Goal: Information Seeking & Learning: Compare options

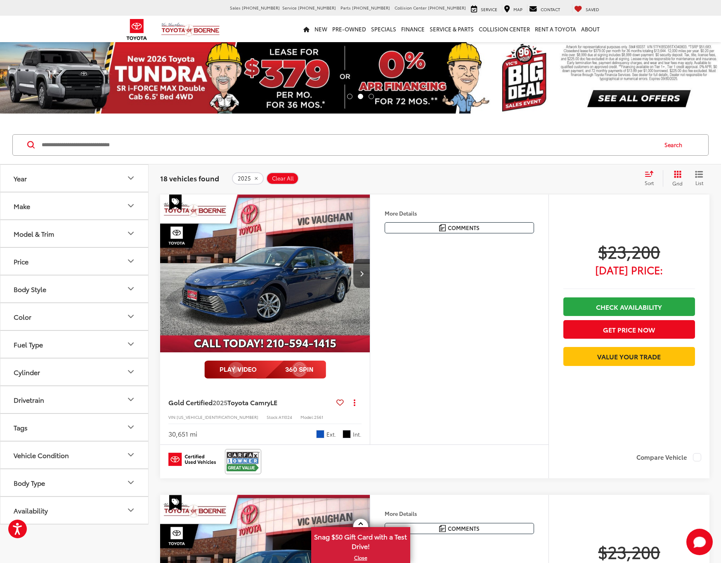
click at [647, 179] on div "Sort" at bounding box center [652, 178] width 22 height 17
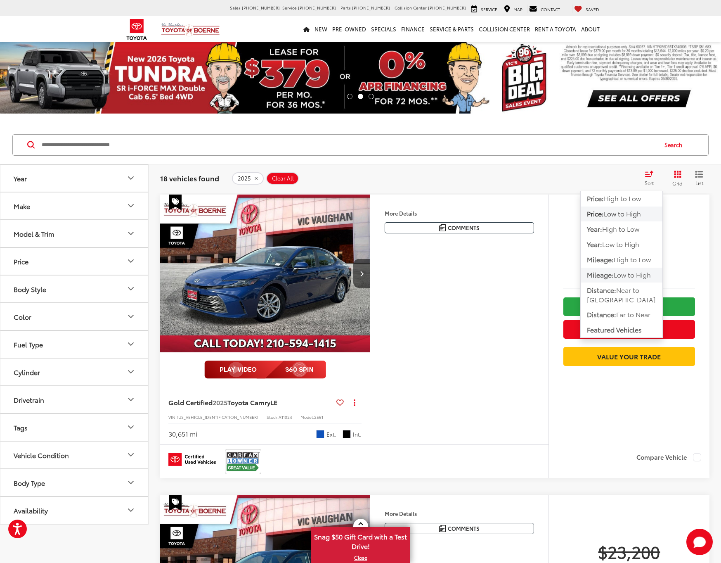
click at [610, 282] on button "Mileage: Low to High" at bounding box center [622, 274] width 82 height 15
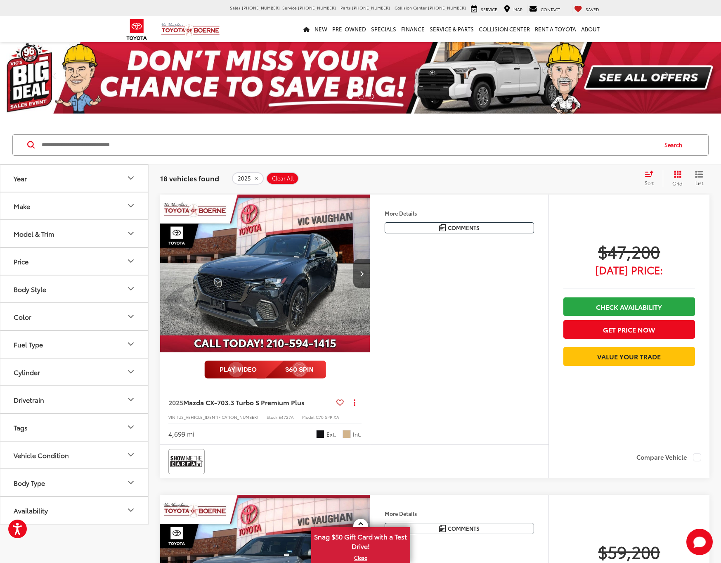
click at [125, 150] on input "Search by Make, Model, or Keyword" at bounding box center [349, 145] width 616 height 20
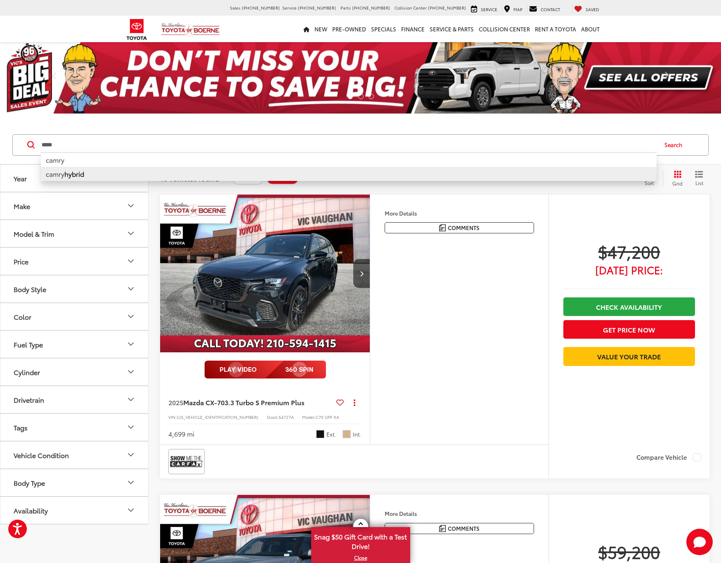
click at [75, 174] on b "hybrid" at bounding box center [74, 173] width 20 height 9
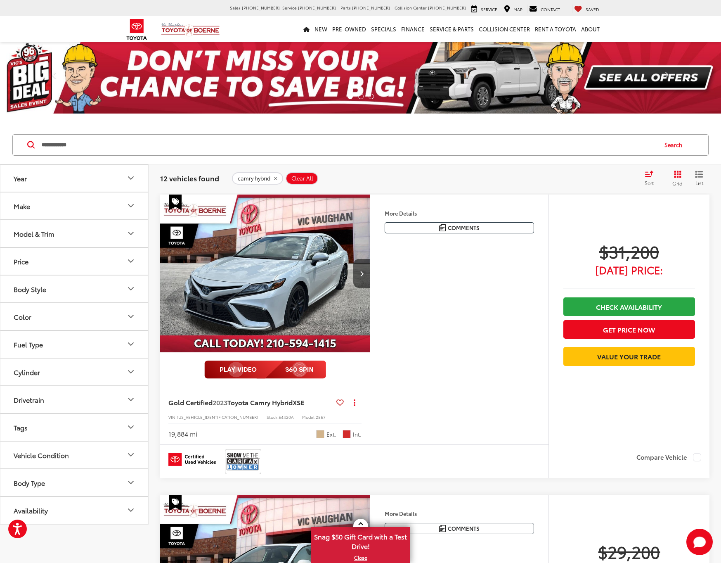
click at [109, 143] on input "**********" at bounding box center [349, 145] width 616 height 20
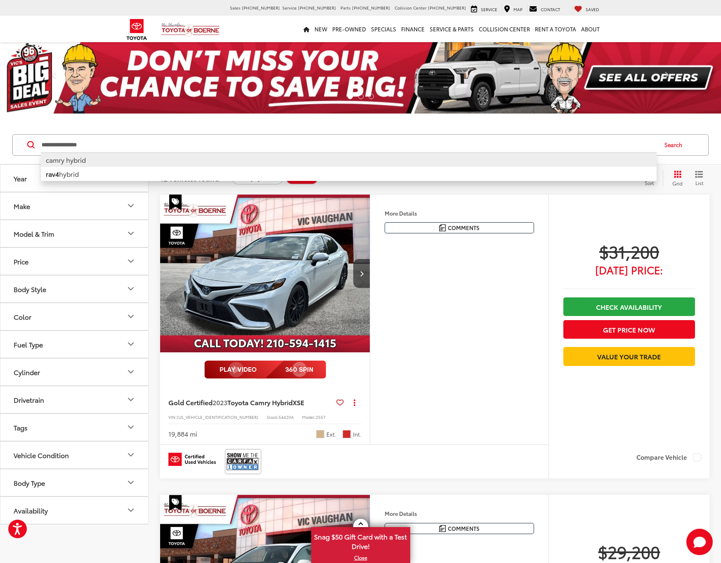
type input "**********"
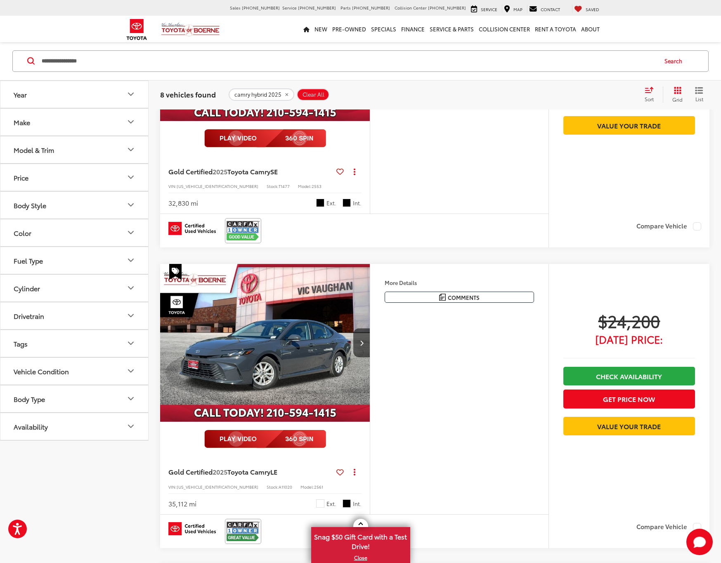
scroll to position [1794, 0]
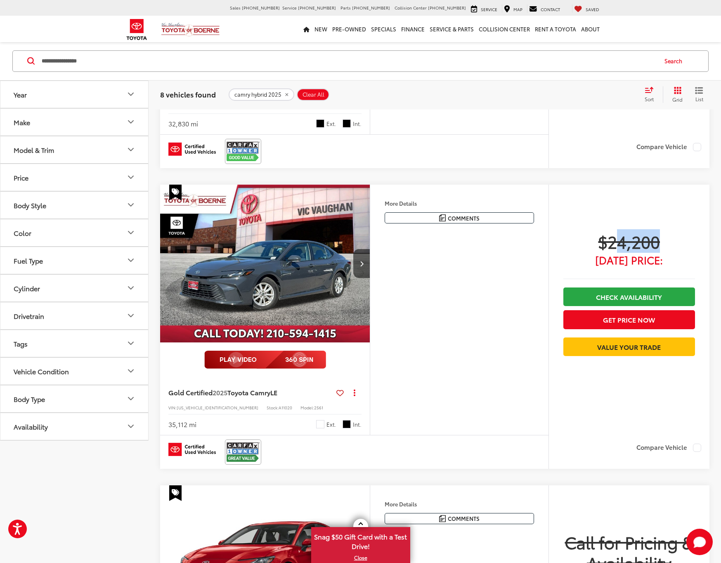
drag, startPoint x: 657, startPoint y: 258, endPoint x: 598, endPoint y: 255, distance: 59.9
click at [613, 251] on span "$24,200" at bounding box center [629, 241] width 132 height 21
drag, startPoint x: 589, startPoint y: 256, endPoint x: 662, endPoint y: 265, distance: 74.4
click at [657, 251] on span "$24,200" at bounding box center [629, 241] width 132 height 21
click at [616, 264] on span "[DATE] Price:" at bounding box center [629, 259] width 132 height 8
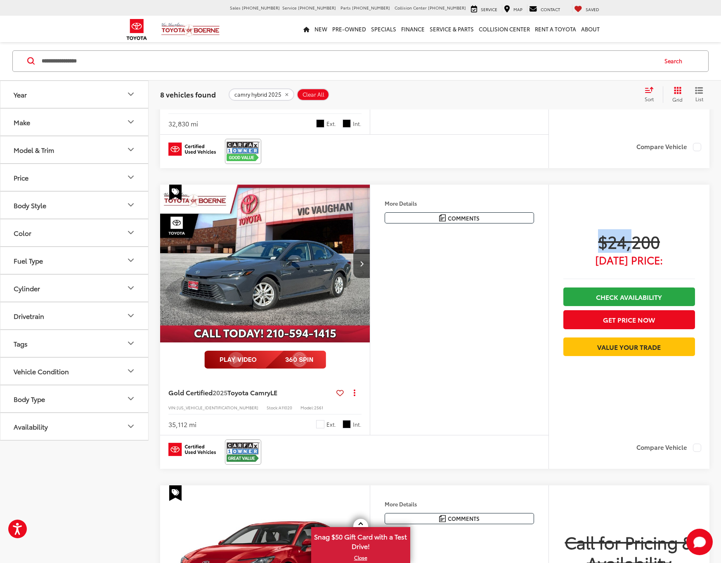
drag, startPoint x: 594, startPoint y: 254, endPoint x: 674, endPoint y: 267, distance: 81.4
click at [659, 264] on div "$24,200 [DATE] Price:" at bounding box center [629, 247] width 132 height 33
drag, startPoint x: 679, startPoint y: 272, endPoint x: 617, endPoint y: 261, distance: 62.5
click at [627, 263] on div "$24,200 [DATE] Price:" at bounding box center [629, 247] width 132 height 33
drag, startPoint x: 617, startPoint y: 265, endPoint x: 663, endPoint y: 281, distance: 48.9
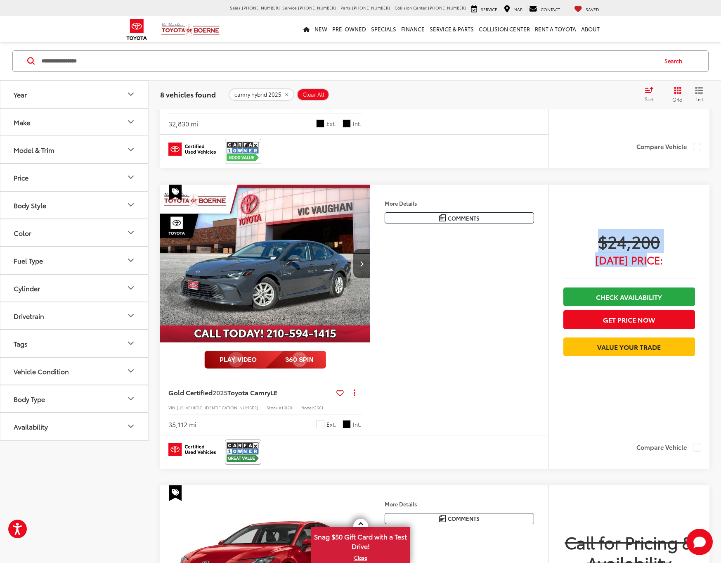
click at [650, 264] on div "$24,200 [DATE] Price:" at bounding box center [629, 247] width 132 height 33
drag, startPoint x: 665, startPoint y: 280, endPoint x: 598, endPoint y: 256, distance: 70.9
click at [607, 260] on div "$24,200 [DATE] Price: Check Availability Get Price Now Value Your Trade" at bounding box center [629, 295] width 132 height 129
drag, startPoint x: 595, startPoint y: 254, endPoint x: 661, endPoint y: 272, distance: 68.6
click at [654, 264] on div "$24,200 [DATE] Price:" at bounding box center [629, 247] width 132 height 33
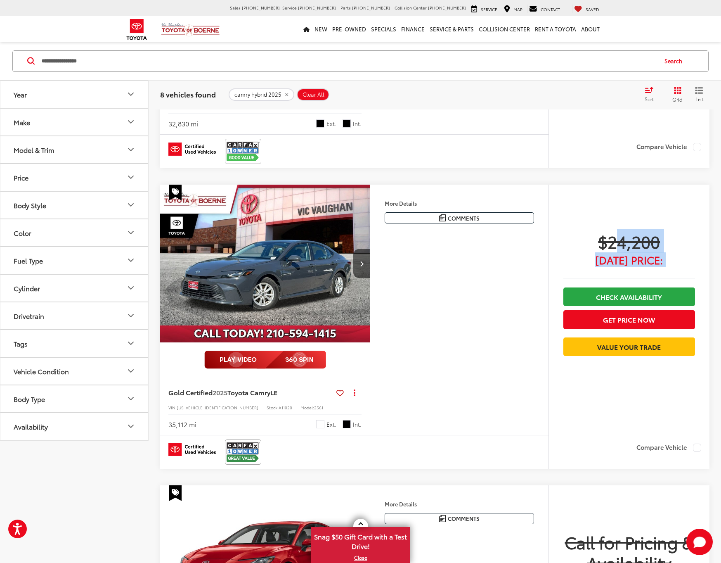
drag, startPoint x: 677, startPoint y: 279, endPoint x: 611, endPoint y: 255, distance: 70.5
click at [611, 255] on div "$24,200 [DATE] Price: Check Availability Get Price Now Value Your Trade" at bounding box center [629, 295] width 132 height 129
click at [600, 251] on span "$24,200" at bounding box center [629, 241] width 132 height 21
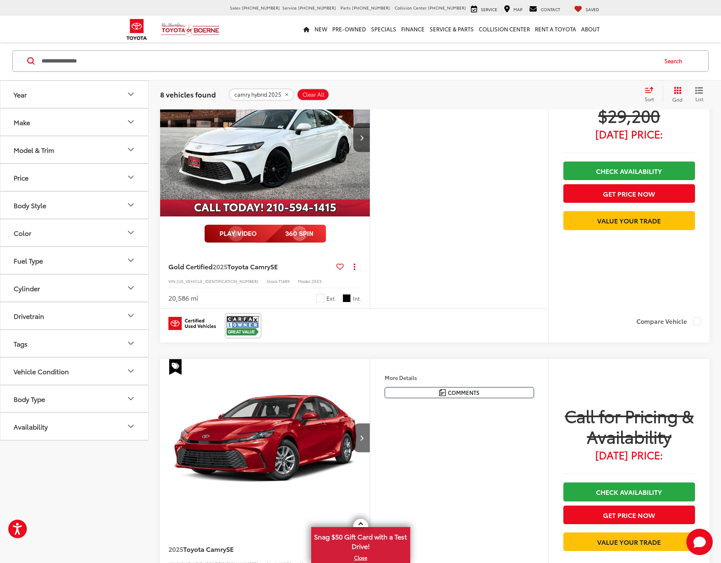
scroll to position [0, 0]
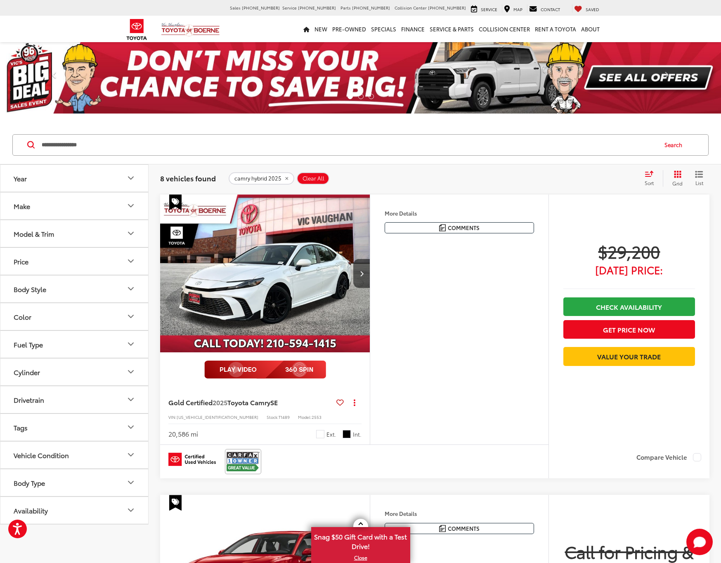
click at [29, 80] on link "Previous" at bounding box center [54, 77] width 108 height 72
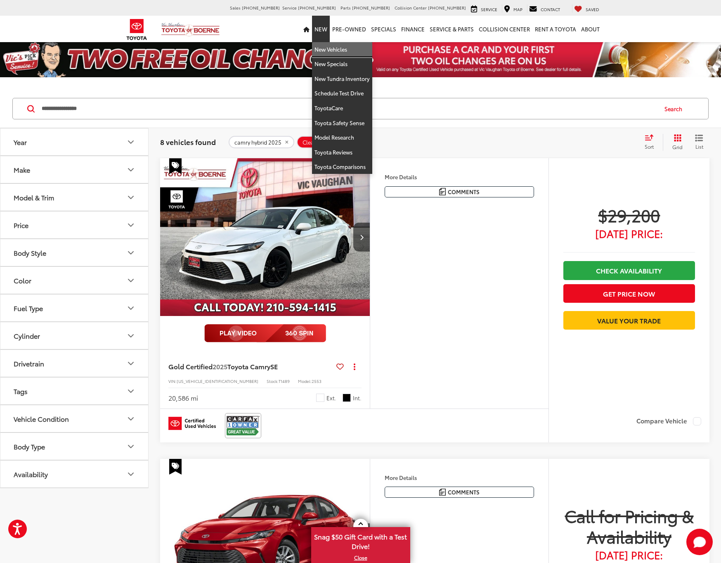
click at [325, 46] on link "New Vehicles" at bounding box center [342, 49] width 60 height 15
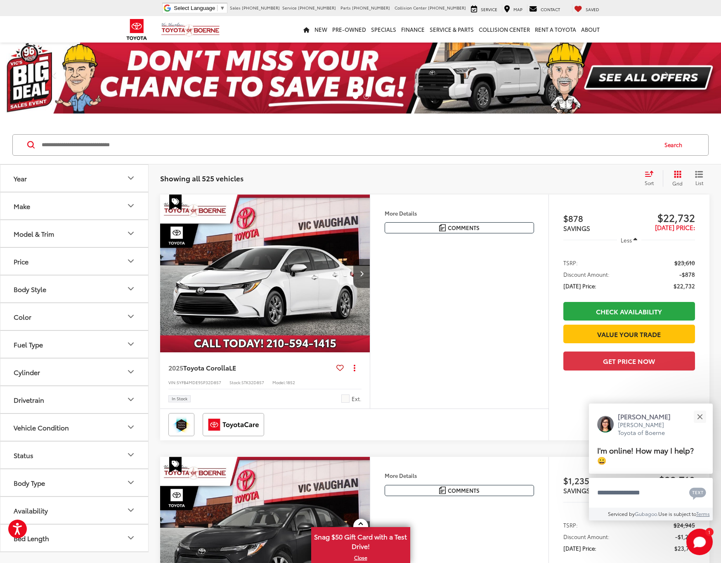
click at [648, 175] on icon "Select sort value" at bounding box center [649, 173] width 9 height 6
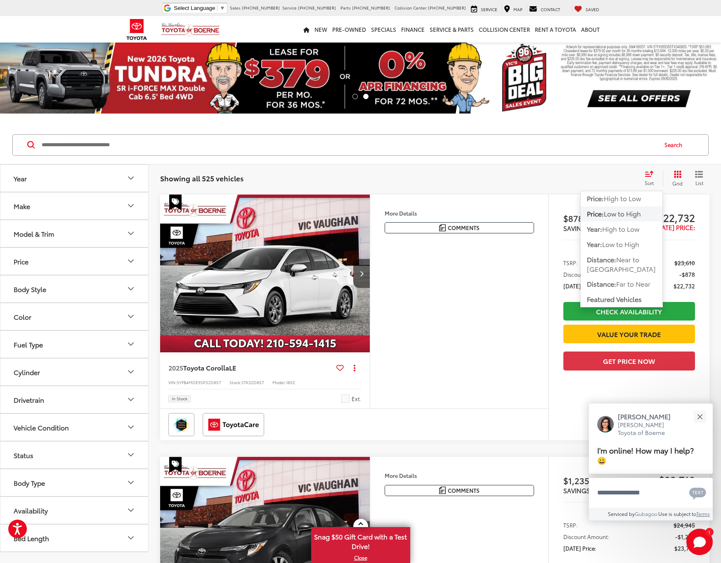
click at [620, 215] on span "Low to High" at bounding box center [622, 212] width 37 height 9
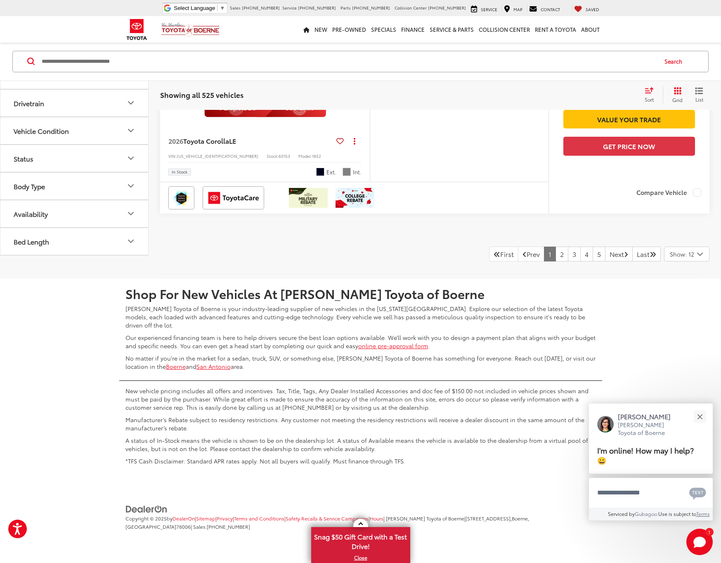
scroll to position [3642, 0]
click at [556, 261] on link "2" at bounding box center [562, 253] width 13 height 15
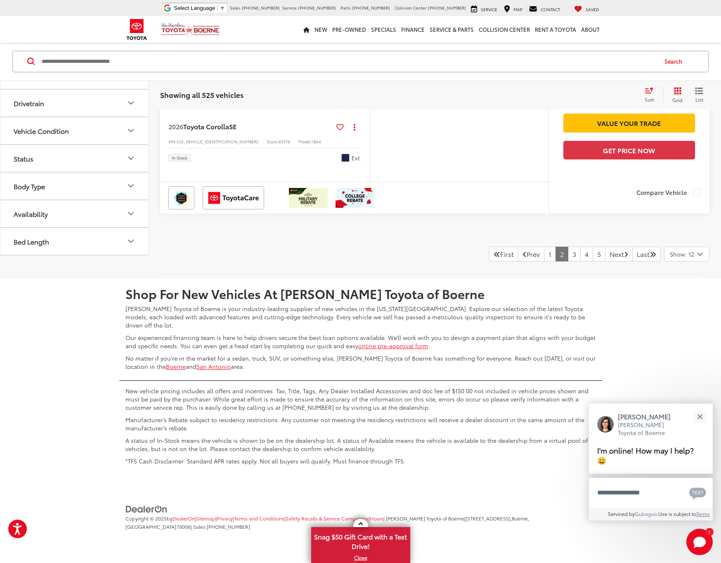
scroll to position [3749, 0]
click at [568, 261] on link "3" at bounding box center [574, 253] width 13 height 15
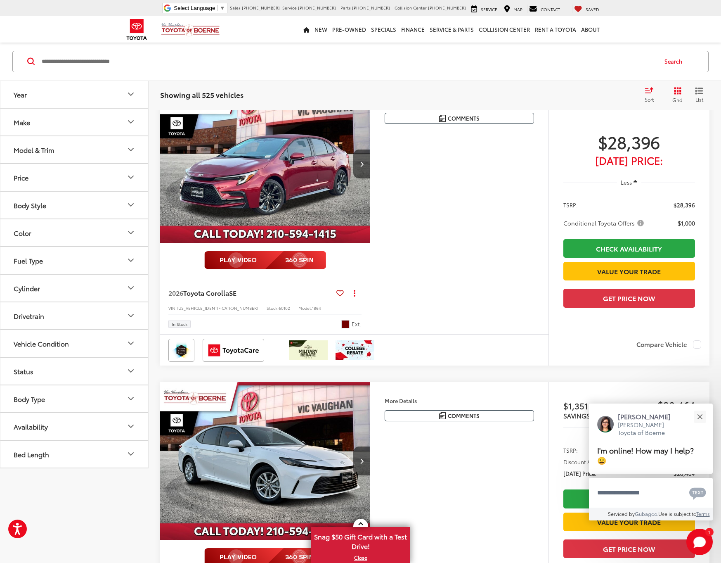
scroll to position [2814, 0]
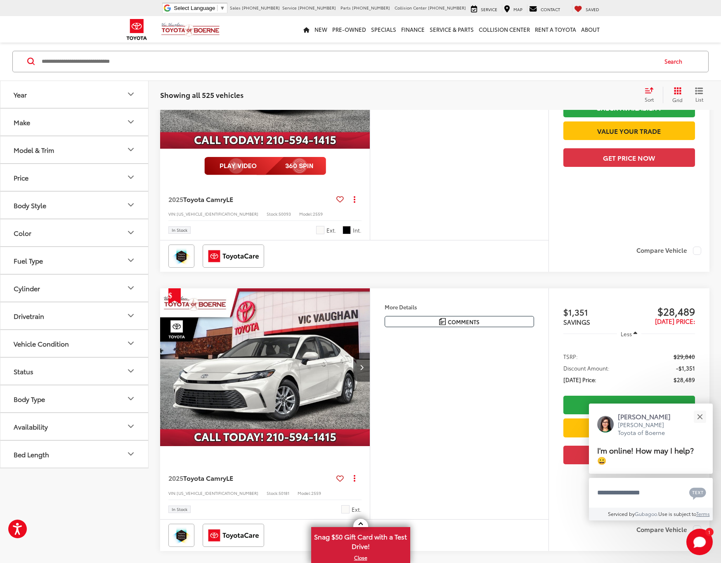
drag, startPoint x: 688, startPoint y: 156, endPoint x: 636, endPoint y: 157, distance: 52.0
click at [639, 20] on span "$28,464" at bounding box center [662, 13] width 66 height 12
click at [630, 20] on span "$28,464" at bounding box center [662, 13] width 66 height 12
drag, startPoint x: 651, startPoint y: 154, endPoint x: 692, endPoint y: 153, distance: 40.9
click at [681, 20] on span "$28,464" at bounding box center [662, 13] width 66 height 12
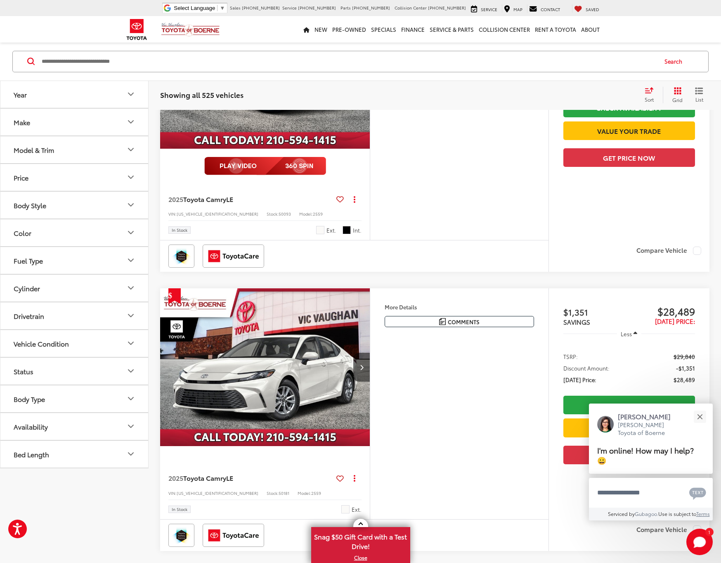
drag, startPoint x: 704, startPoint y: 153, endPoint x: 639, endPoint y: 154, distance: 64.8
click at [639, 154] on div "$1,351 SAVINGS $28,464 Today's Price: Less TSRP: $29,815 Discount Amount: -$1,3…" at bounding box center [629, 115] width 161 height 249
drag, startPoint x: 575, startPoint y: 155, endPoint x: 645, endPoint y: 154, distance: 69.4
click at [645, 29] on li "$1,351 SAVINGS $28,464 Today's Price:" at bounding box center [629, 17] width 132 height 21
drag, startPoint x: 693, startPoint y: 153, endPoint x: 596, endPoint y: 154, distance: 97.0
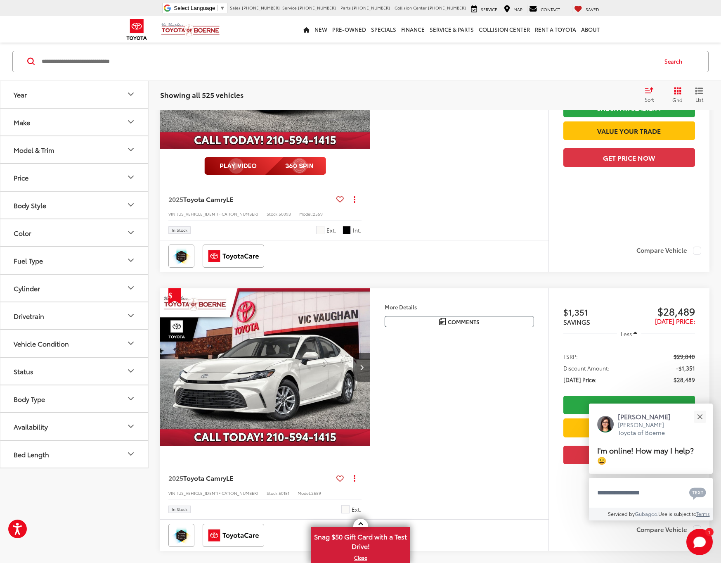
click at [619, 154] on div "$1,351 SAVINGS $28,464 Today's Price: Less TSRP: $29,815 Discount Amount: -$1,3…" at bounding box center [629, 115] width 161 height 249
click at [584, 21] on span "$1,351" at bounding box center [596, 14] width 66 height 12
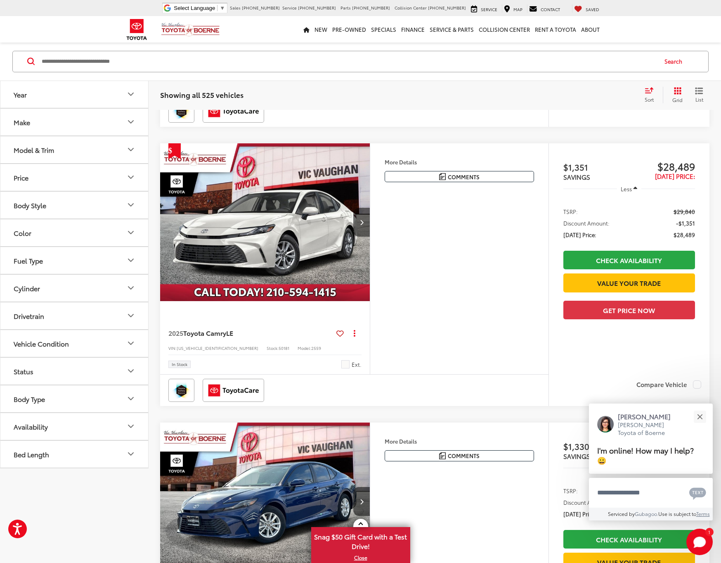
scroll to position [3051, 0]
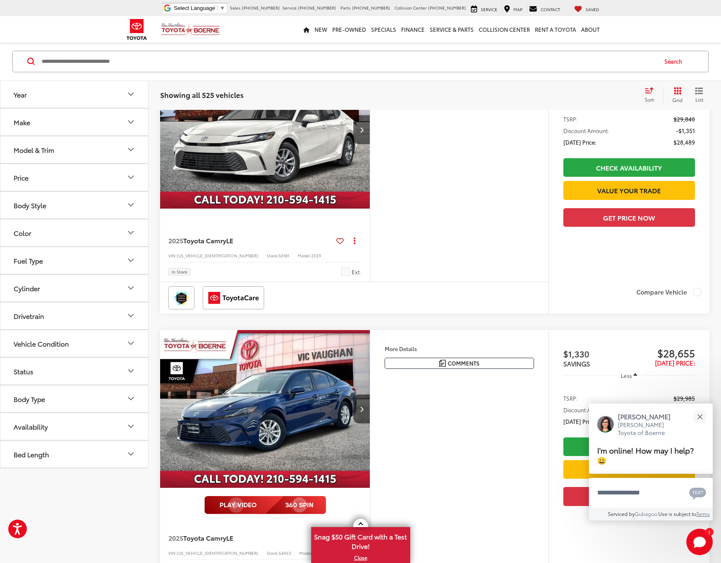
drag, startPoint x: 686, startPoint y: 223, endPoint x: 609, endPoint y: 223, distance: 76.4
click at [615, 89] on li "$1,351 SAVINGS $28,489 Today's Price:" at bounding box center [629, 77] width 132 height 21
click at [590, 89] on span "SAVINGS" at bounding box center [576, 84] width 27 height 9
drag, startPoint x: 558, startPoint y: 214, endPoint x: 684, endPoint y: 227, distance: 126.6
click at [651, 225] on div "$1,351 SAVINGS $28,489 Today's Price: Less TSRP: $29,840 Discount Amount: -$1,3…" at bounding box center [629, 166] width 161 height 231
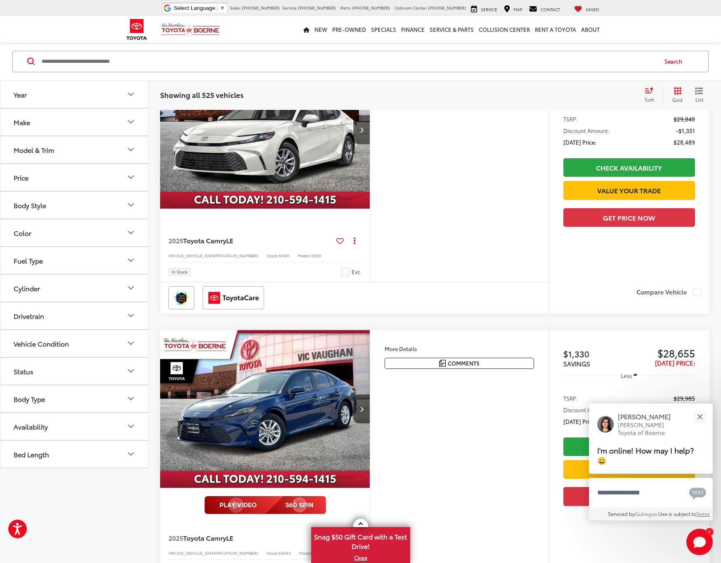
drag, startPoint x: 685, startPoint y: 228, endPoint x: 572, endPoint y: 222, distance: 112.4
click at [586, 223] on div "$1,351 SAVINGS $28,489 Today's Price: Less TSRP: $29,840 Discount Amount: -$1,3…" at bounding box center [629, 166] width 161 height 231
drag, startPoint x: 555, startPoint y: 221, endPoint x: 653, endPoint y: 222, distance: 98.2
click at [621, 222] on div "$1,351 SAVINGS $28,489 Today's Price: Less TSRP: $29,840 Discount Amount: -$1,3…" at bounding box center [629, 166] width 161 height 231
drag, startPoint x: 634, startPoint y: 221, endPoint x: 565, endPoint y: 216, distance: 69.1
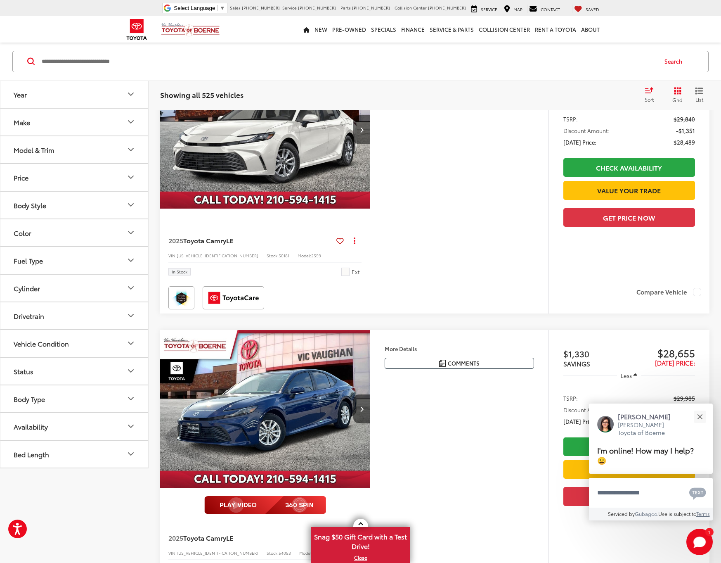
click at [586, 89] on li "$1,351 SAVINGS $28,489 Today's Price:" at bounding box center [629, 77] width 132 height 21
click at [564, 80] on span "$1,351" at bounding box center [596, 74] width 66 height 12
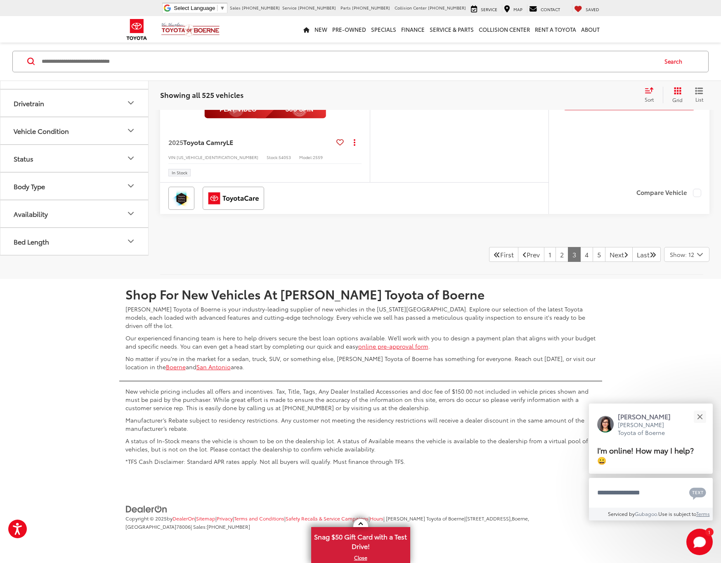
scroll to position [3578, 0]
click at [580, 262] on link "4" at bounding box center [586, 254] width 13 height 15
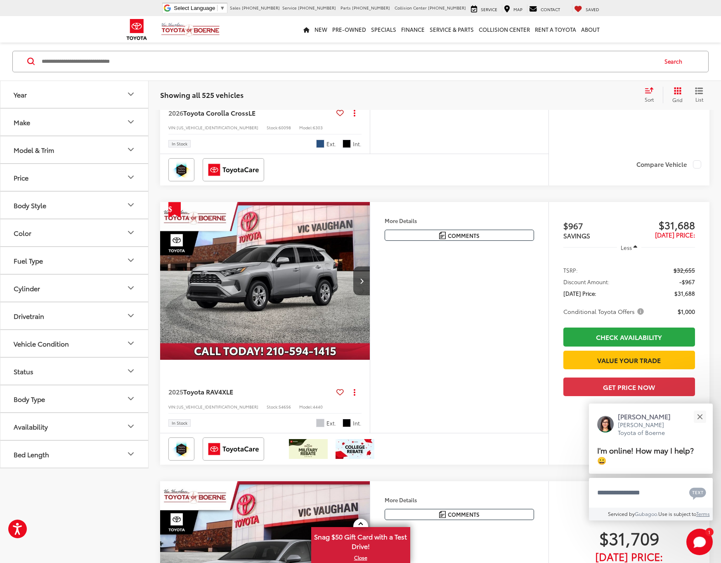
scroll to position [1208, 0]
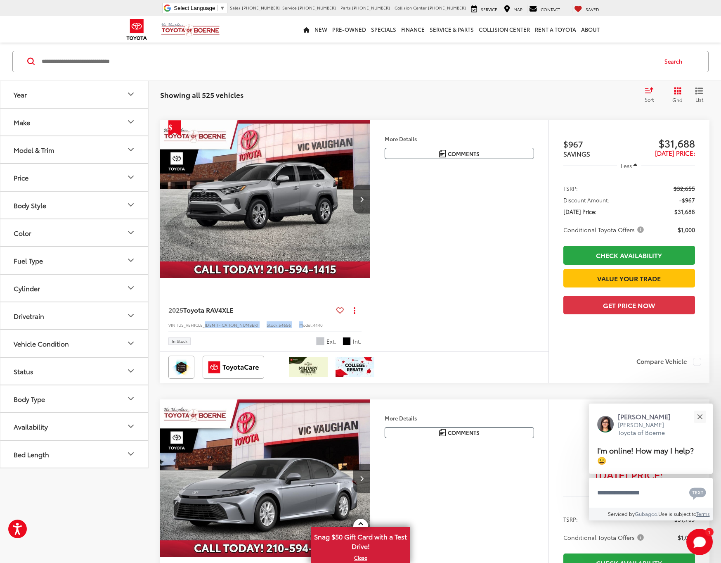
drag, startPoint x: 207, startPoint y: 350, endPoint x: 267, endPoint y: 349, distance: 59.9
click at [267, 327] on div "VIN: 2T3W1RFV7SC347842 Stock: 54656 Model: 4440" at bounding box center [264, 324] width 193 height 6
drag, startPoint x: 302, startPoint y: 347, endPoint x: 255, endPoint y: 350, distance: 47.6
click at [263, 327] on div "VIN: 2T3W1RFV7SC347842 Stock: 54656 Model: 4440" at bounding box center [264, 324] width 193 height 6
click at [279, 328] on span "54656" at bounding box center [285, 325] width 12 height 6
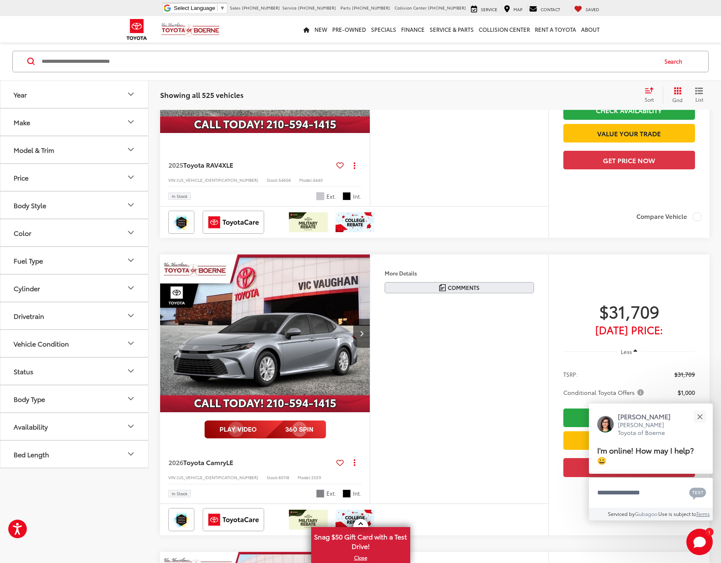
scroll to position [1417, 0]
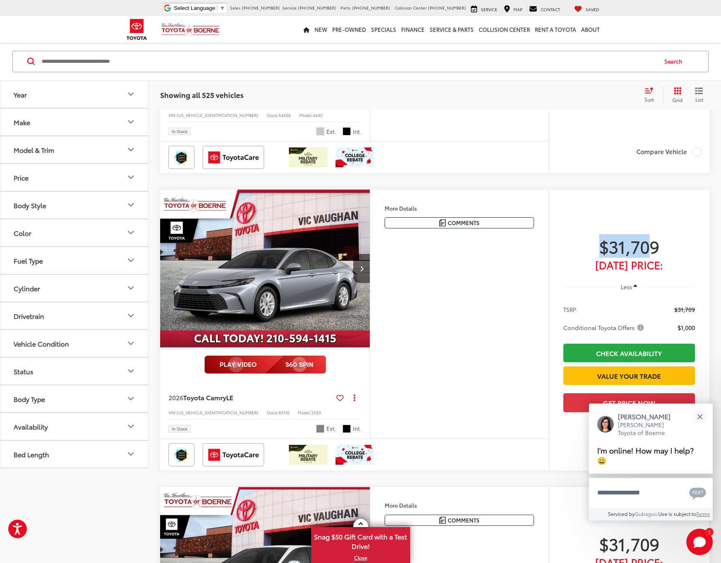
drag, startPoint x: 654, startPoint y: 290, endPoint x: 589, endPoint y: 291, distance: 65.2
click at [592, 256] on span "$31,709" at bounding box center [629, 246] width 132 height 21
click at [549, 293] on div "$31,709 Today's Price: Less TSRP: $31,709 Conditional Toyota Offers $1,000 Chec…" at bounding box center [629, 313] width 161 height 249
drag, startPoint x: 600, startPoint y: 290, endPoint x: 686, endPoint y: 289, distance: 86.7
click at [686, 256] on span "$31,709" at bounding box center [629, 246] width 132 height 21
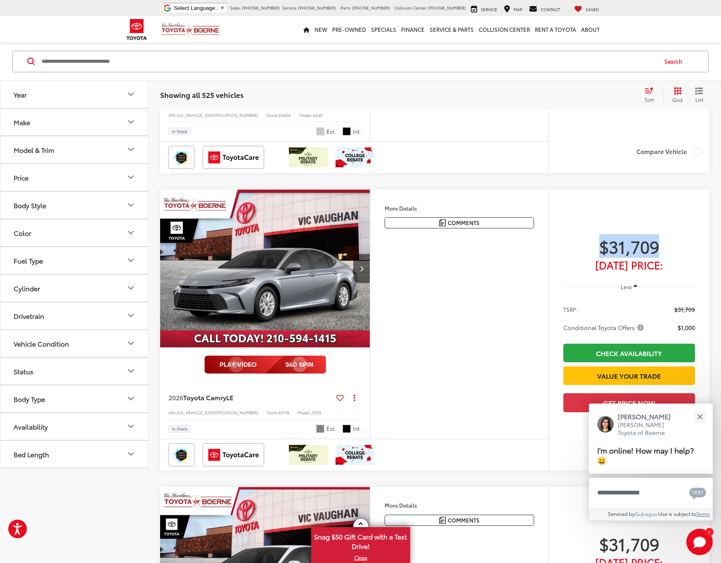
click at [686, 256] on span "$31,709" at bounding box center [629, 246] width 132 height 21
drag, startPoint x: 659, startPoint y: 290, endPoint x: 538, endPoint y: 292, distance: 121.4
click at [568, 256] on span "$31,709" at bounding box center [629, 246] width 132 height 21
click at [511, 296] on div "More Details Comments Dealer Comments Silver 2026 Toyota Camry LE FWD eCVT 2.5L…" at bounding box center [459, 313] width 179 height 249
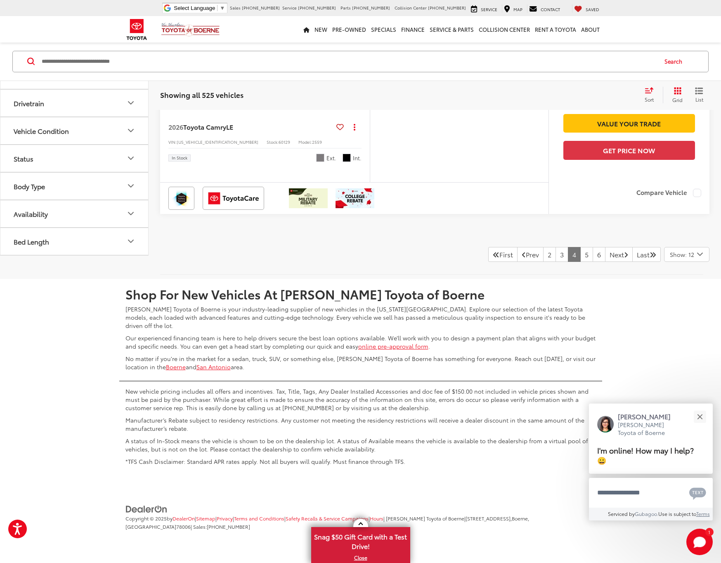
scroll to position [3505, 0]
click at [580, 262] on link "5" at bounding box center [586, 254] width 13 height 15
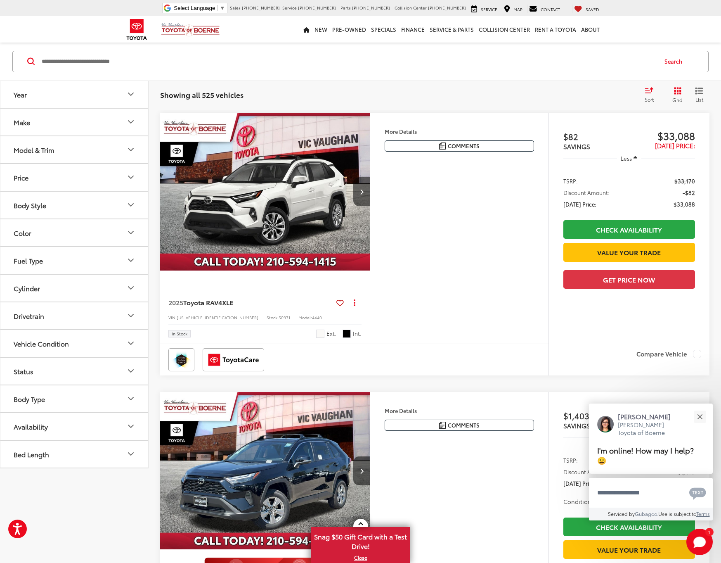
scroll to position [126, 0]
